Goal: Obtain resource: Download file/media

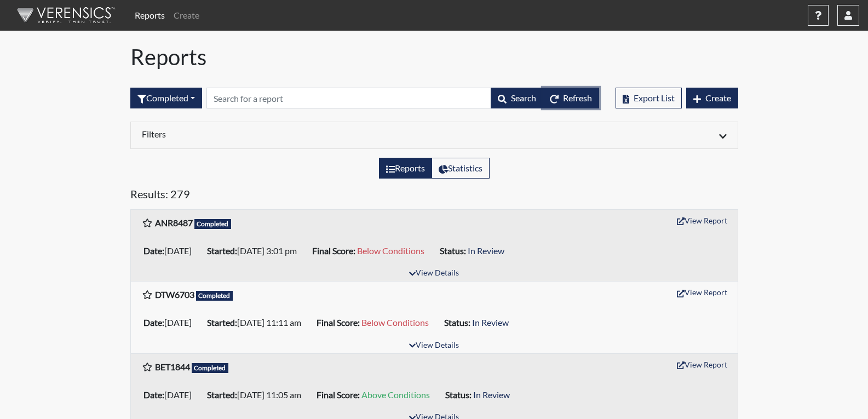
click at [578, 100] on span "Refresh" at bounding box center [577, 98] width 29 height 10
click at [702, 220] on button "View Report" at bounding box center [702, 220] width 60 height 17
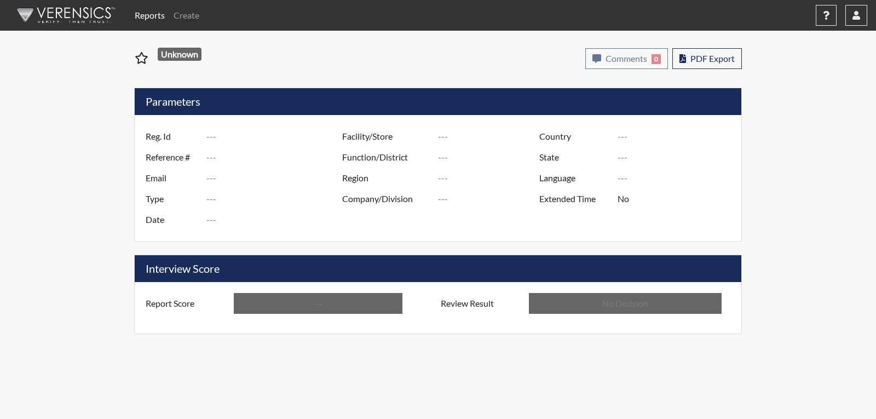
type input "JXW0822"
type input "51061"
type input "---"
type input "Corrections Pre-Employment"
type input "Sep 2, 2025"
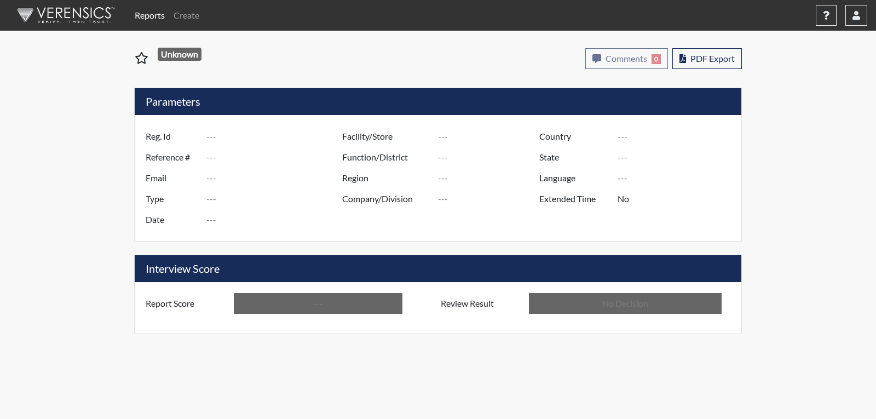
type input "[PERSON_NAME]"
type input "[GEOGRAPHIC_DATA]"
type input "[US_STATE]"
type input "English"
type input "Above Conditions"
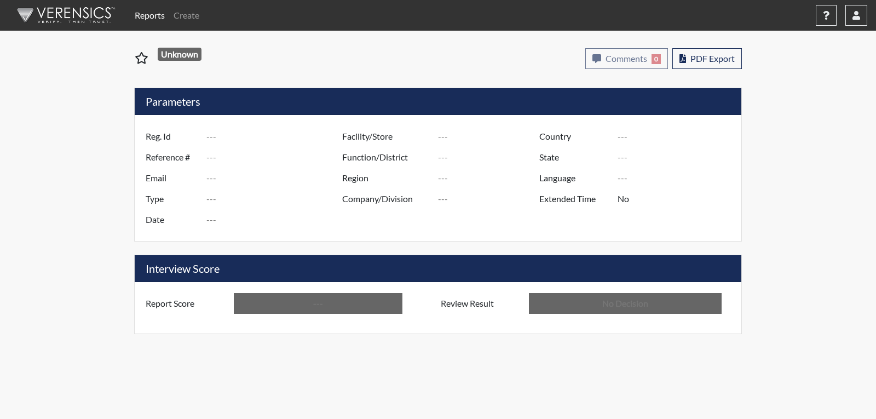
type input "In Review"
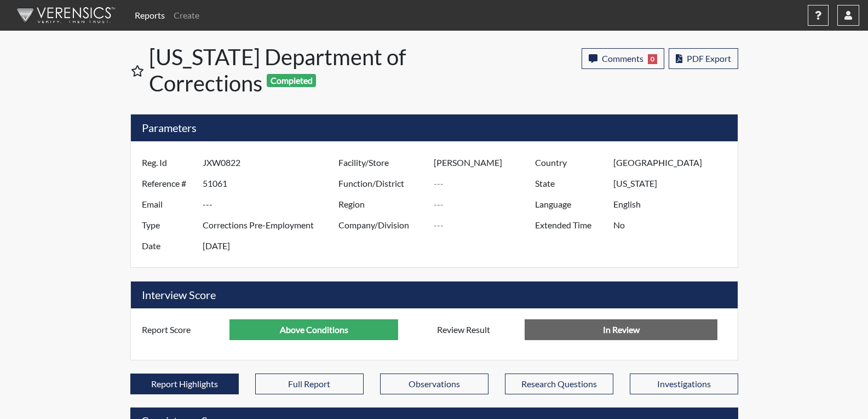
scroll to position [182, 455]
click at [697, 61] on span "PDF Export" at bounding box center [708, 58] width 44 height 10
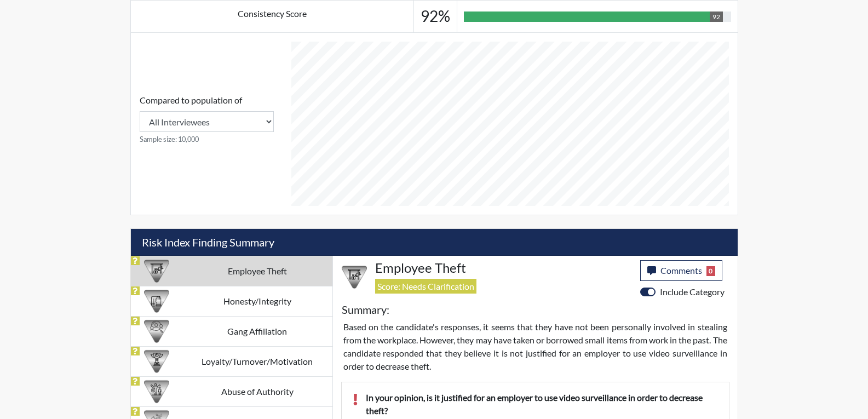
scroll to position [438, 0]
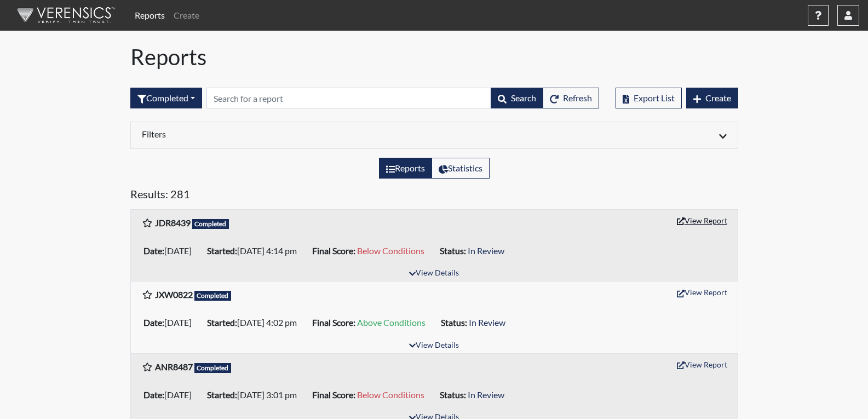
click at [711, 222] on button "View Report" at bounding box center [702, 220] width 60 height 17
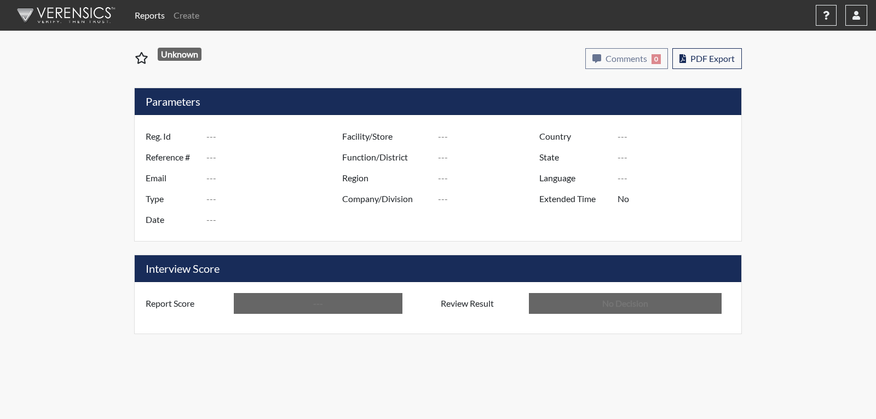
type input "JDR8439"
type input "51063"
type input "---"
type input "Corrections Pre-Employment"
type input "Sep 2, 2025"
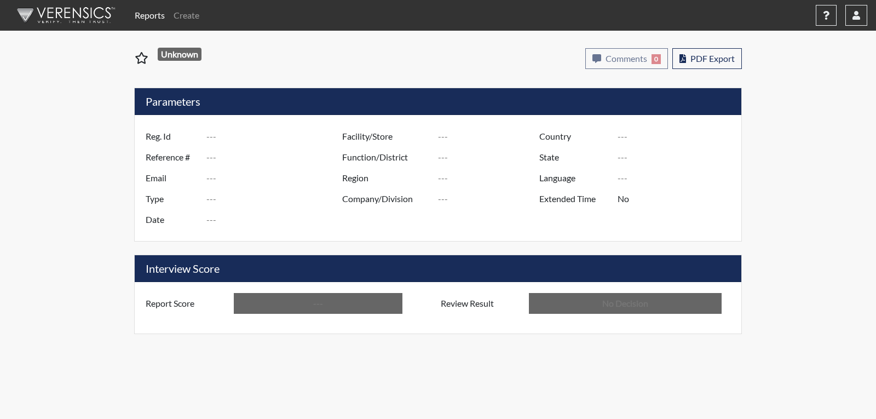
type input "[PERSON_NAME]"
type input "[GEOGRAPHIC_DATA]"
type input "[US_STATE]"
type input "English"
type input "Below Conditions"
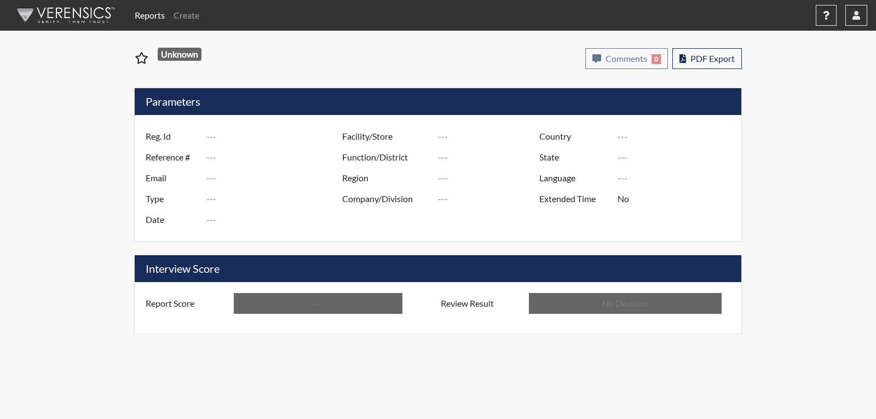
type input "In Review"
